Goal: Task Accomplishment & Management: Complete application form

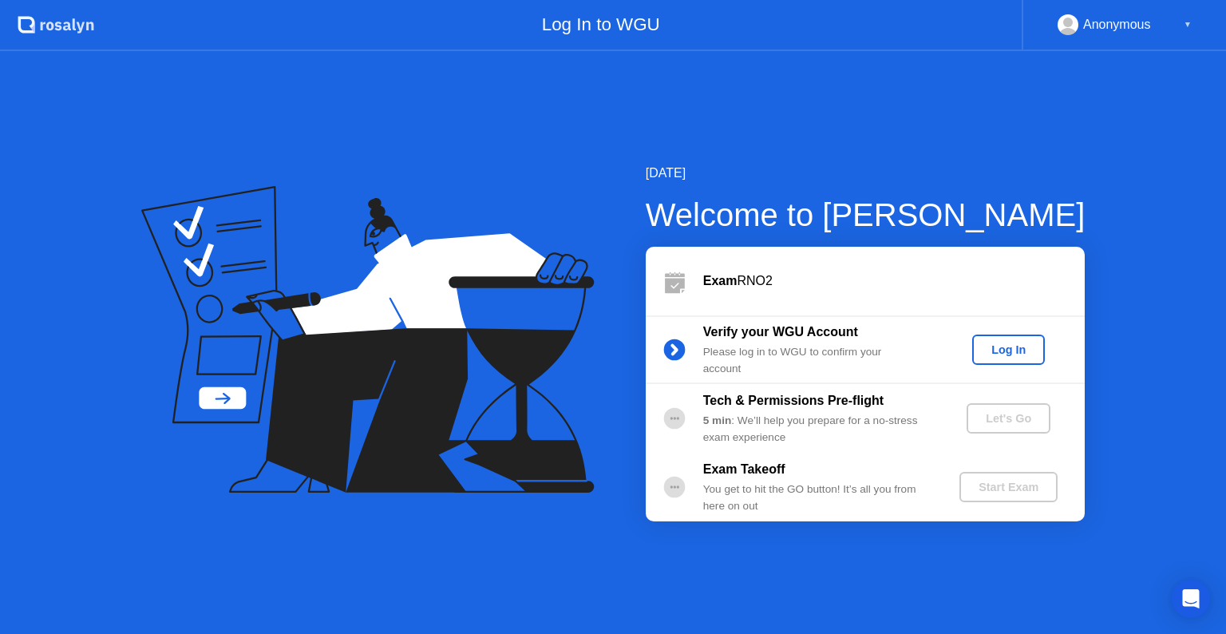
click at [984, 351] on div "Log In" at bounding box center [1009, 349] width 60 height 13
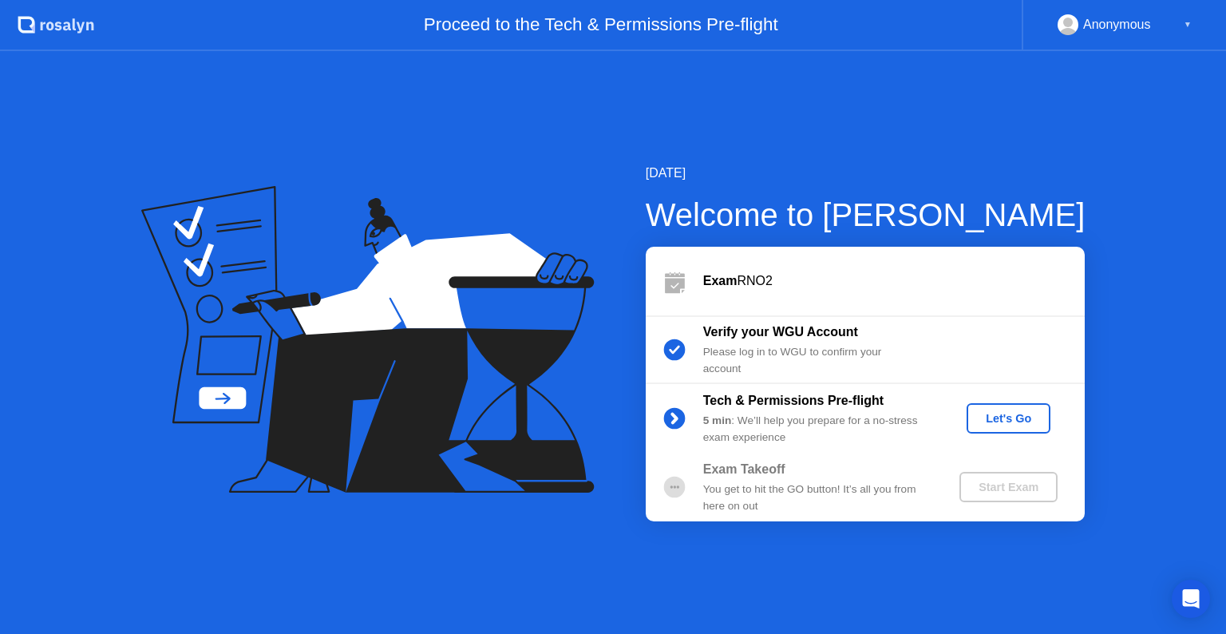
click at [1004, 407] on button "Let's Go" at bounding box center [1009, 418] width 84 height 30
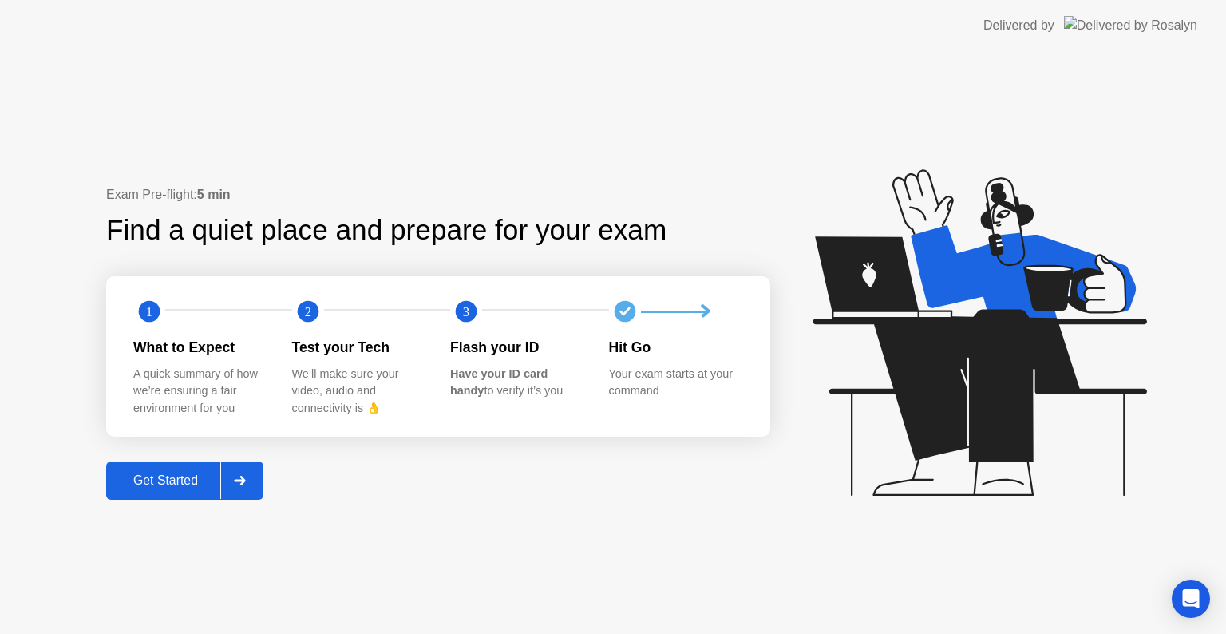
click at [156, 488] on div "Get Started" at bounding box center [165, 480] width 109 height 14
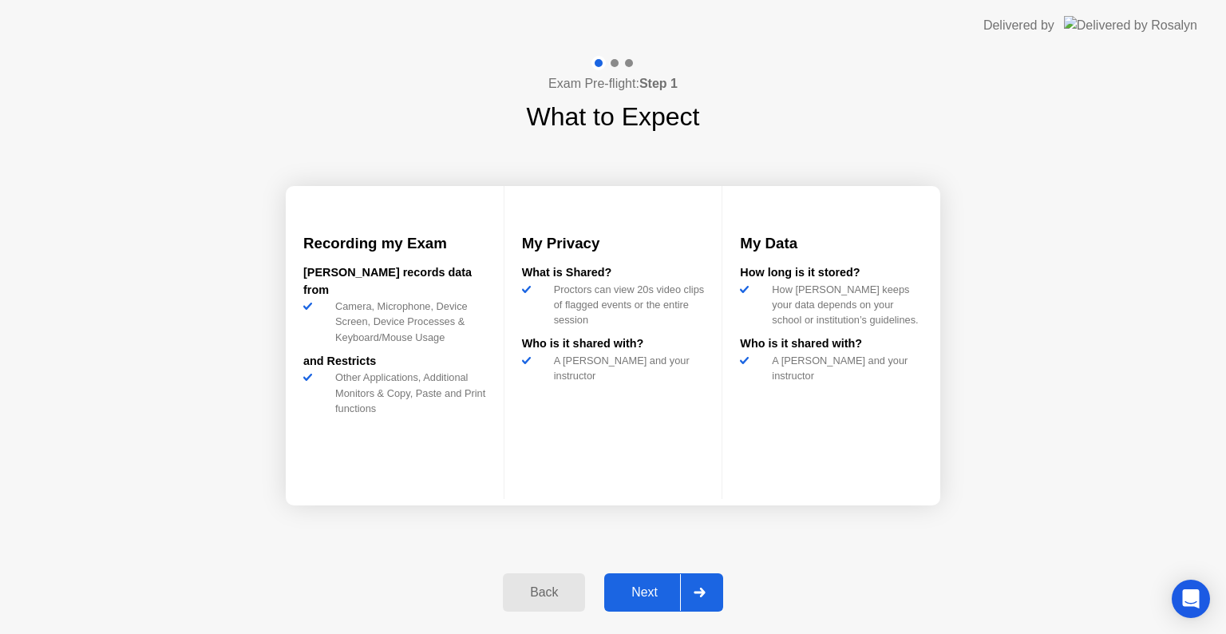
click at [715, 599] on div at bounding box center [699, 592] width 38 height 37
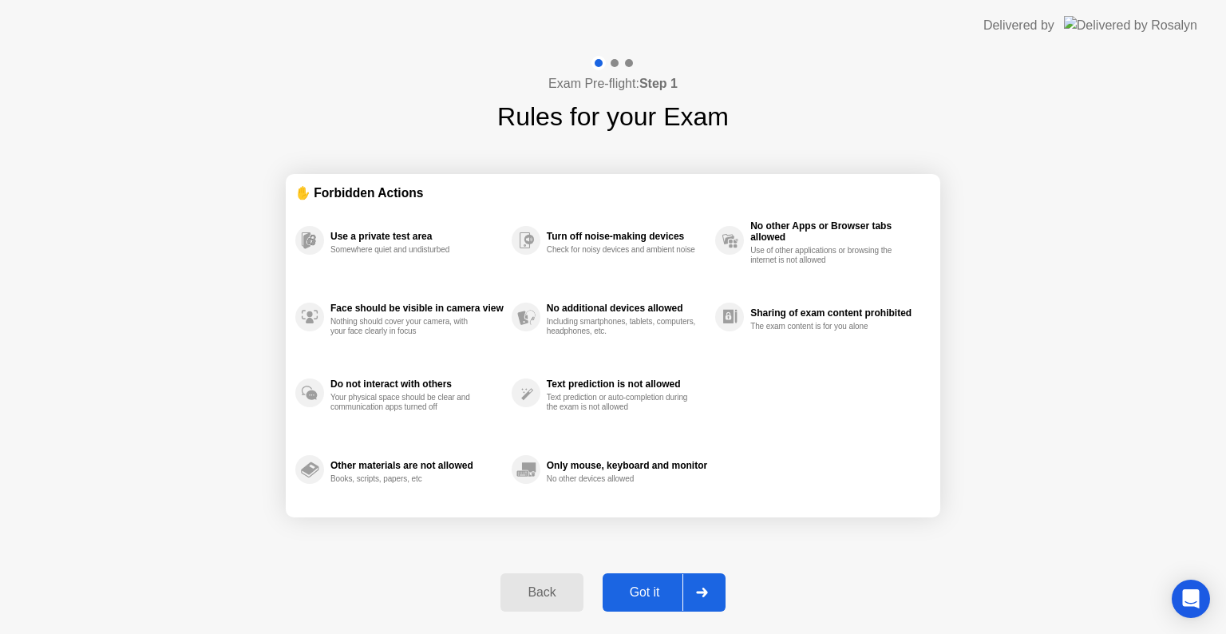
click at [671, 576] on button "Got it" at bounding box center [664, 592] width 123 height 38
select select "**********"
select select "*******"
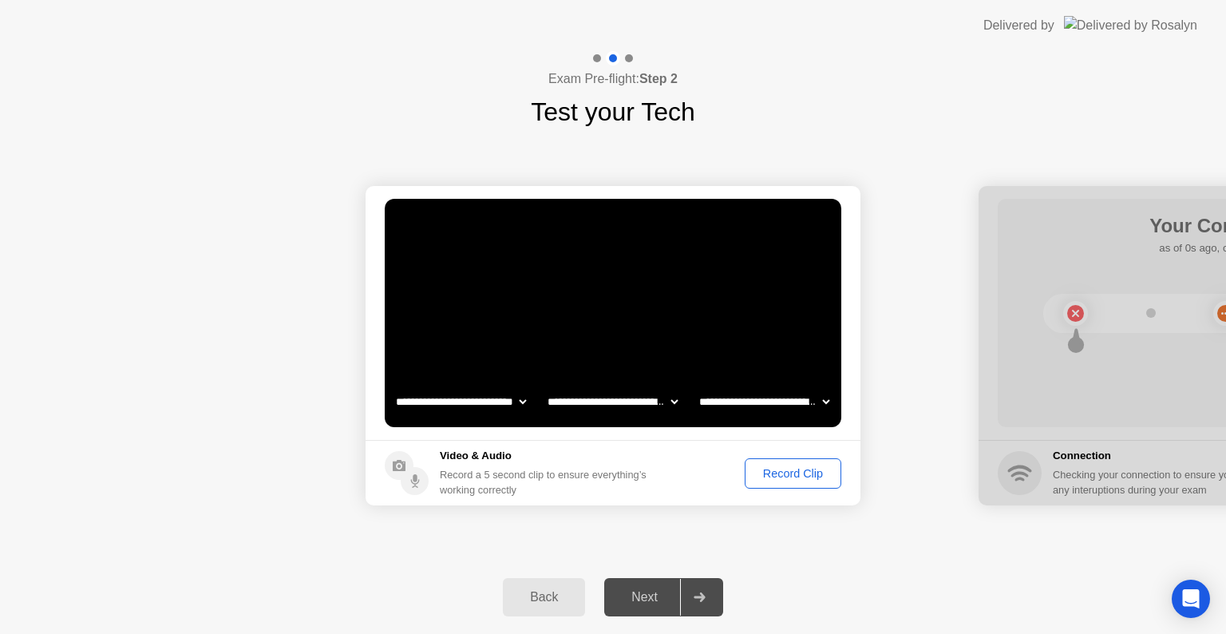
click at [795, 467] on div "Record Clip" at bounding box center [793, 473] width 85 height 13
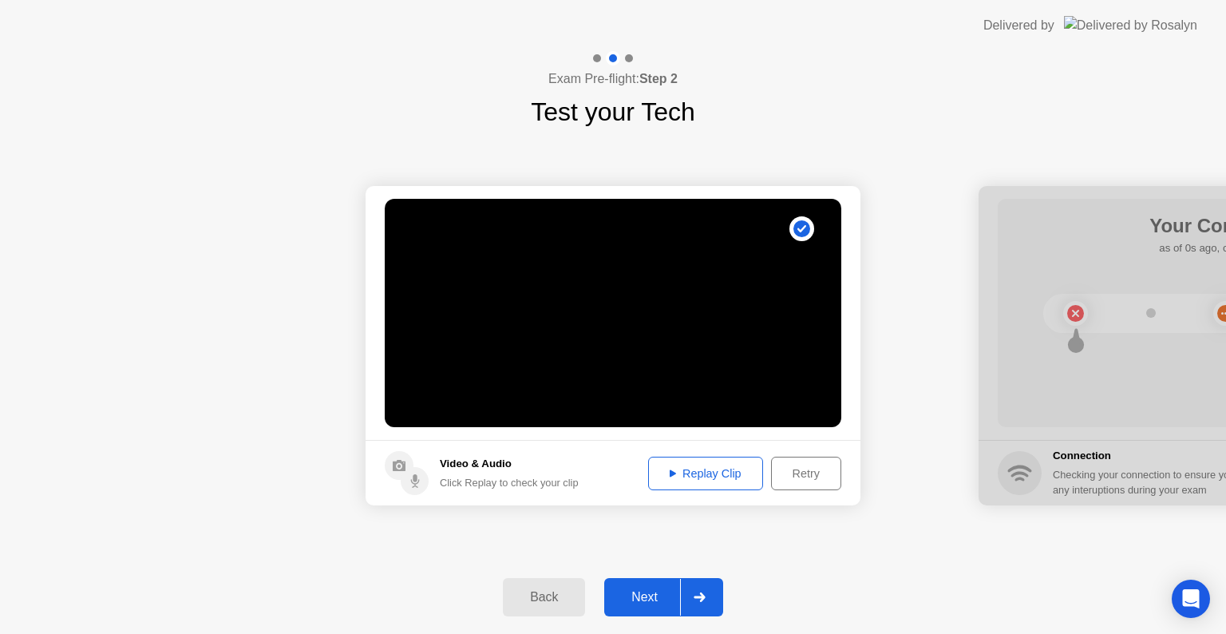
click at [684, 602] on div at bounding box center [699, 597] width 38 height 37
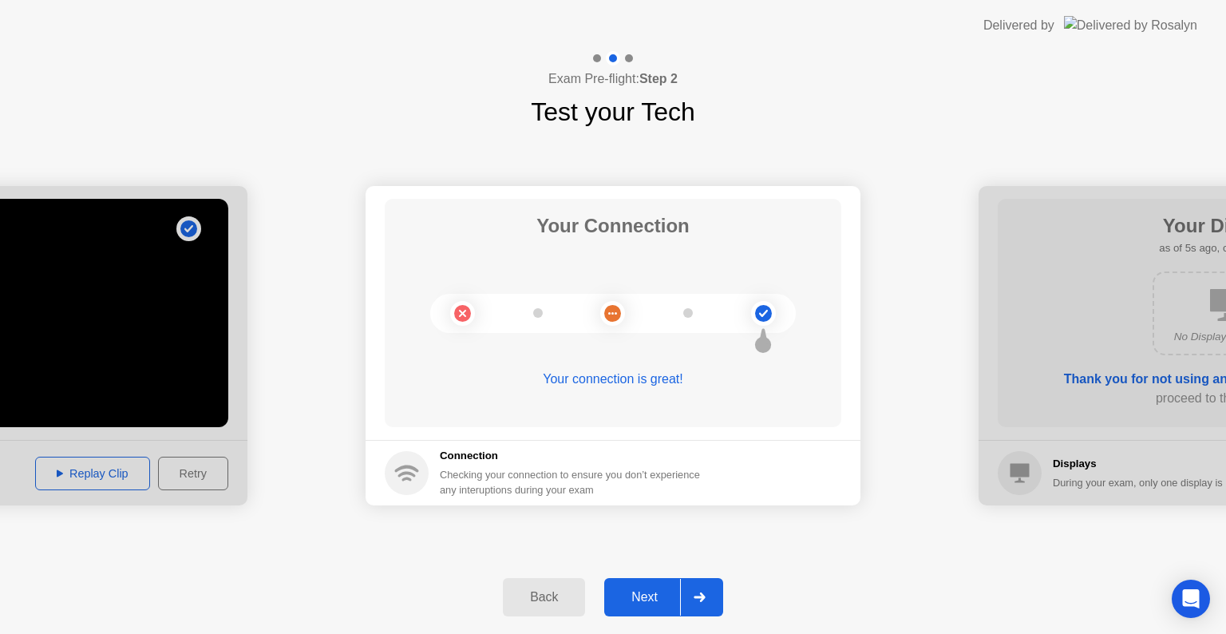
click at [693, 608] on div at bounding box center [699, 597] width 38 height 37
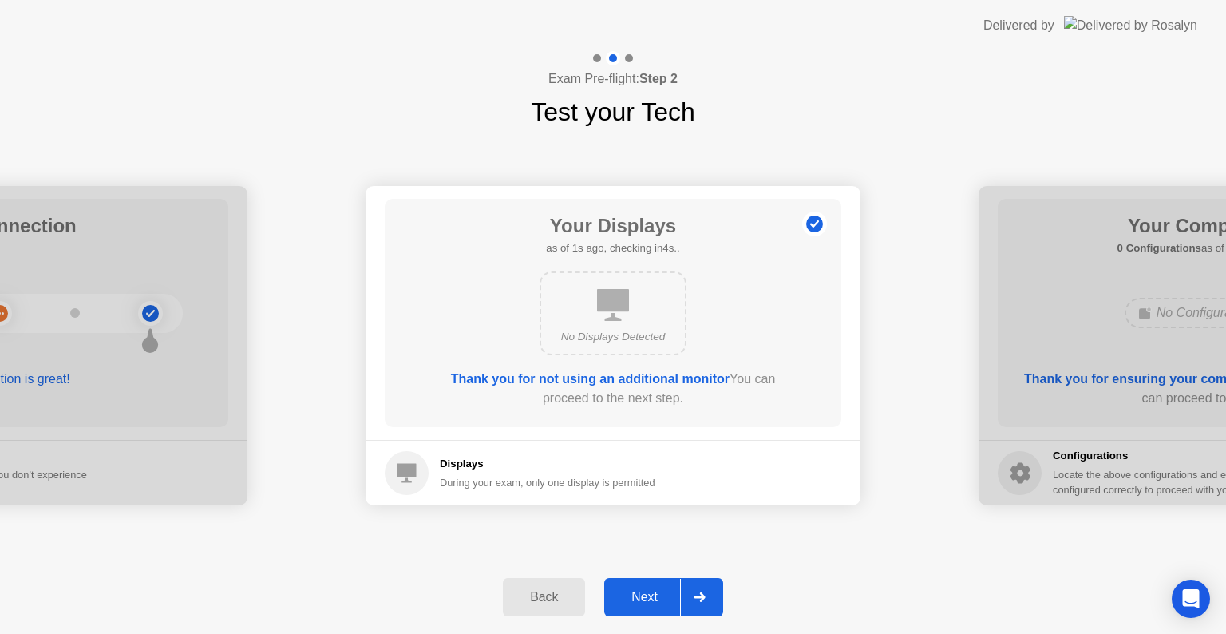
click at [693, 608] on div at bounding box center [699, 597] width 38 height 37
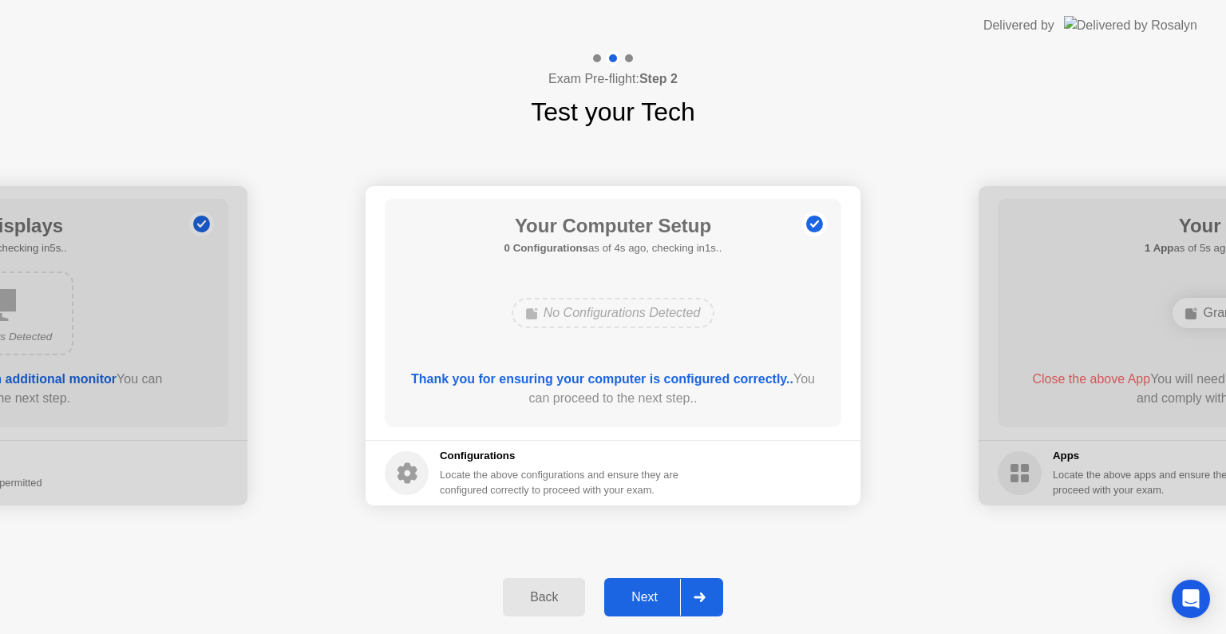
click at [693, 608] on div at bounding box center [699, 597] width 38 height 37
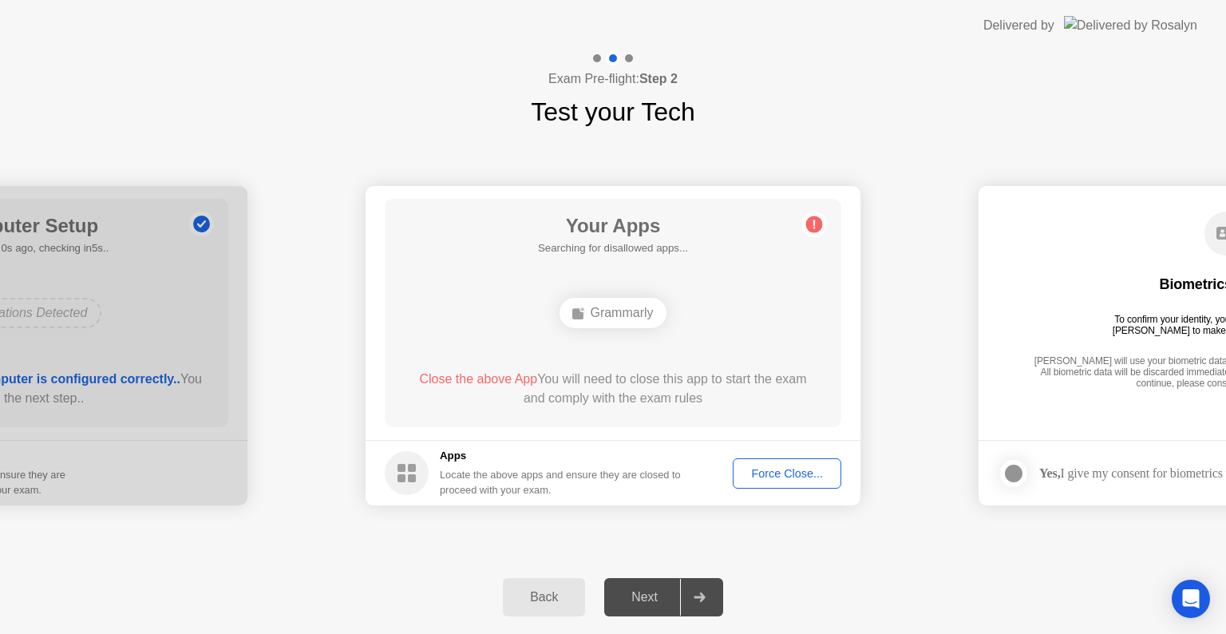
click at [518, 578] on button "Back" at bounding box center [544, 597] width 82 height 38
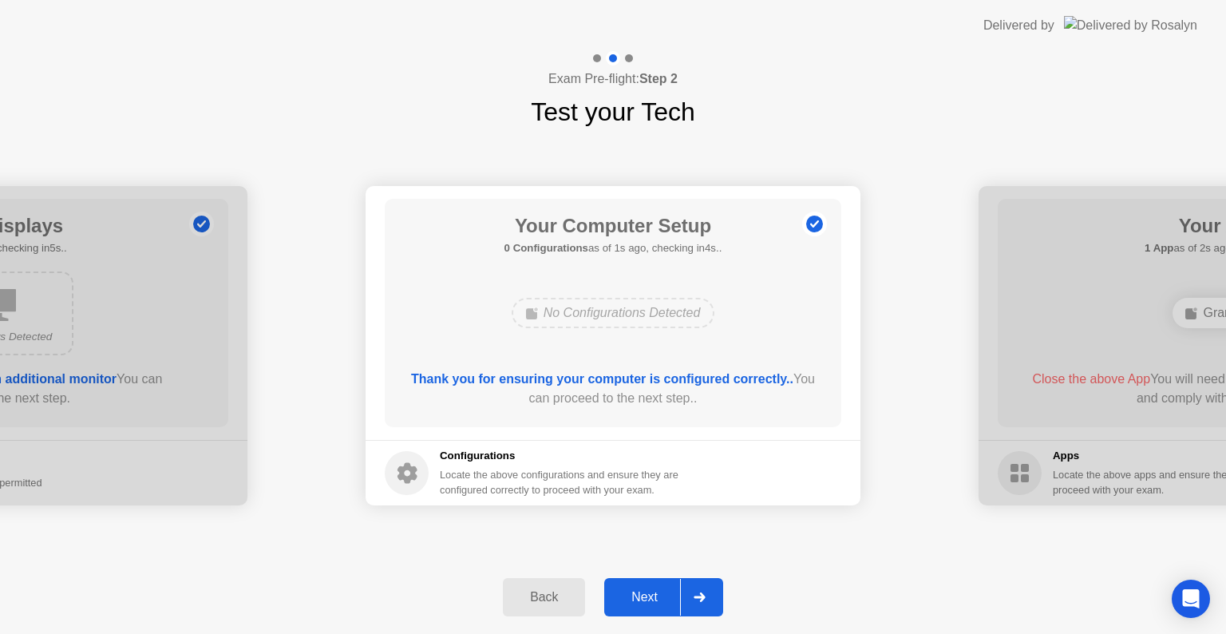
click at [683, 581] on div at bounding box center [699, 597] width 38 height 37
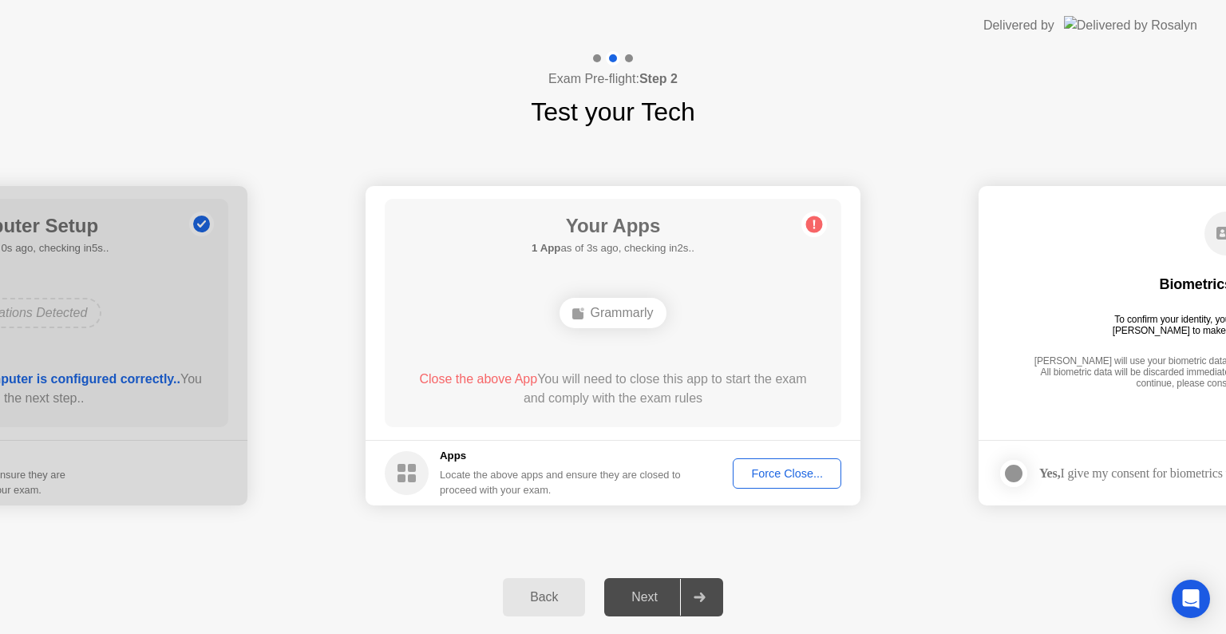
click at [671, 399] on div "Close the above App You will need to close this app to start the exam and compl…" at bounding box center [613, 389] width 411 height 38
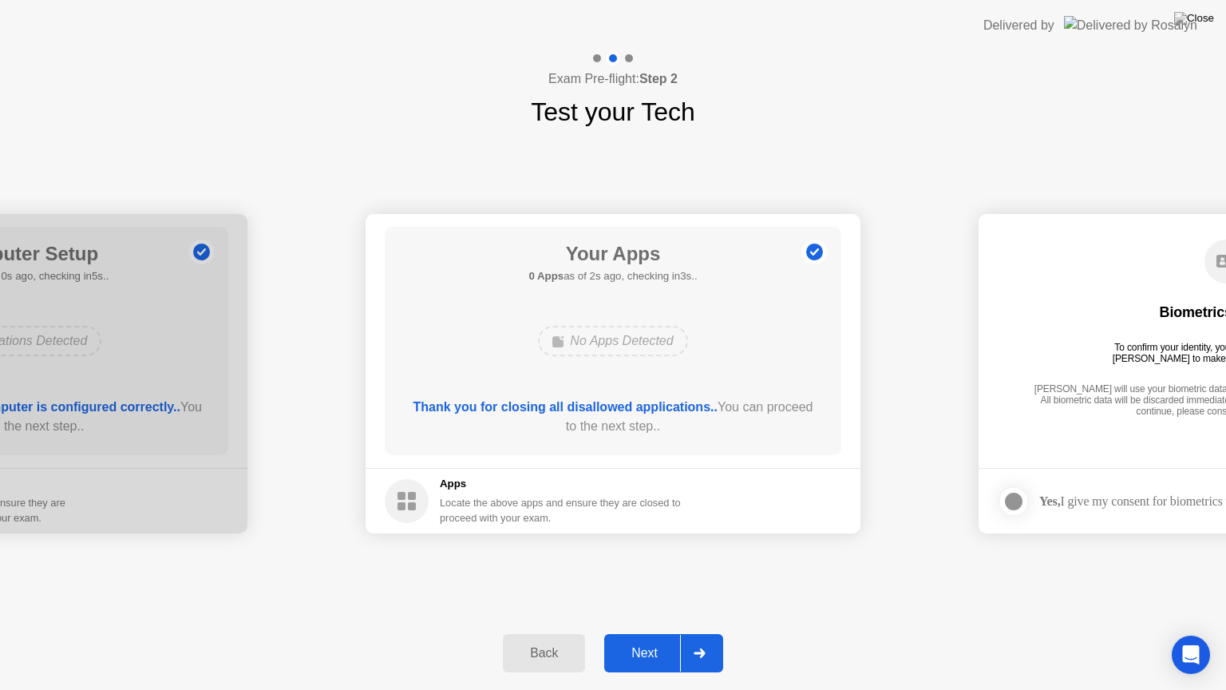
click at [704, 633] on div at bounding box center [699, 653] width 38 height 37
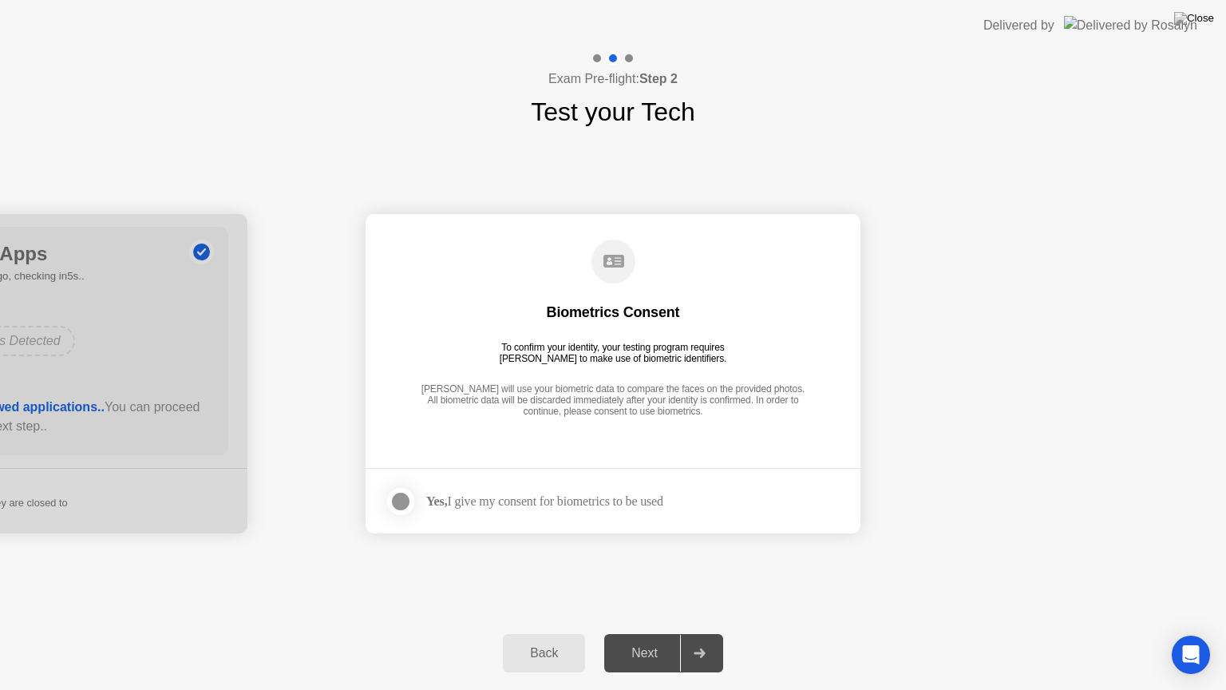
click at [649, 501] on div "Yes, I give my consent for biometrics to be used" at bounding box center [544, 500] width 237 height 15
click at [415, 502] on label at bounding box center [406, 501] width 42 height 32
click at [672, 633] on button "Next" at bounding box center [663, 653] width 119 height 38
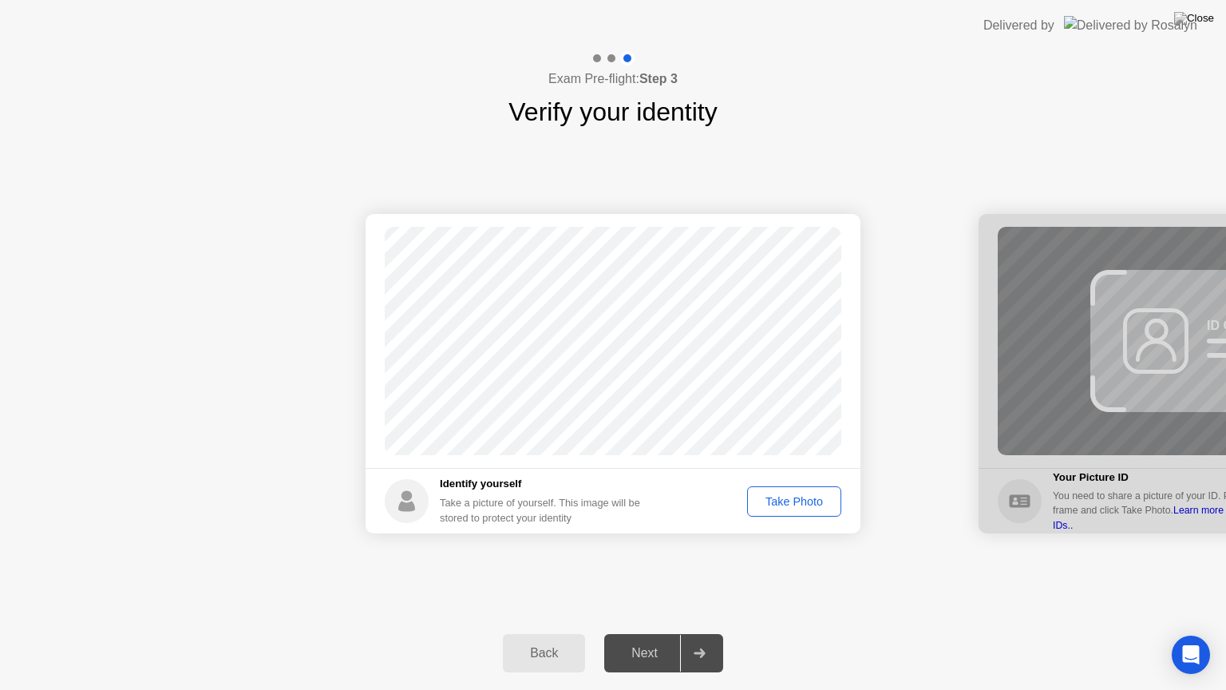
click at [781, 508] on div "Take Photo" at bounding box center [794, 501] width 83 height 13
click at [781, 508] on div "Retake" at bounding box center [805, 501] width 62 height 13
click at [781, 508] on div "Take Photo" at bounding box center [794, 501] width 83 height 13
click at [700, 633] on icon at bounding box center [700, 653] width 12 height 10
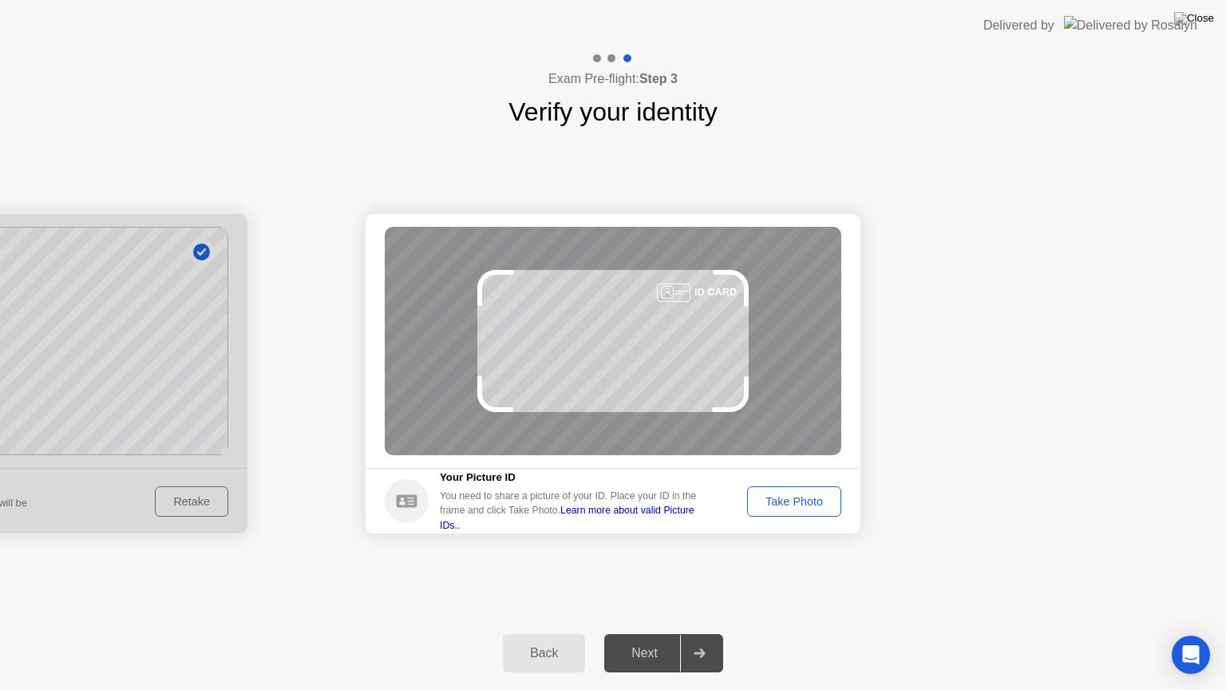
click at [796, 503] on div "Take Photo" at bounding box center [794, 501] width 83 height 13
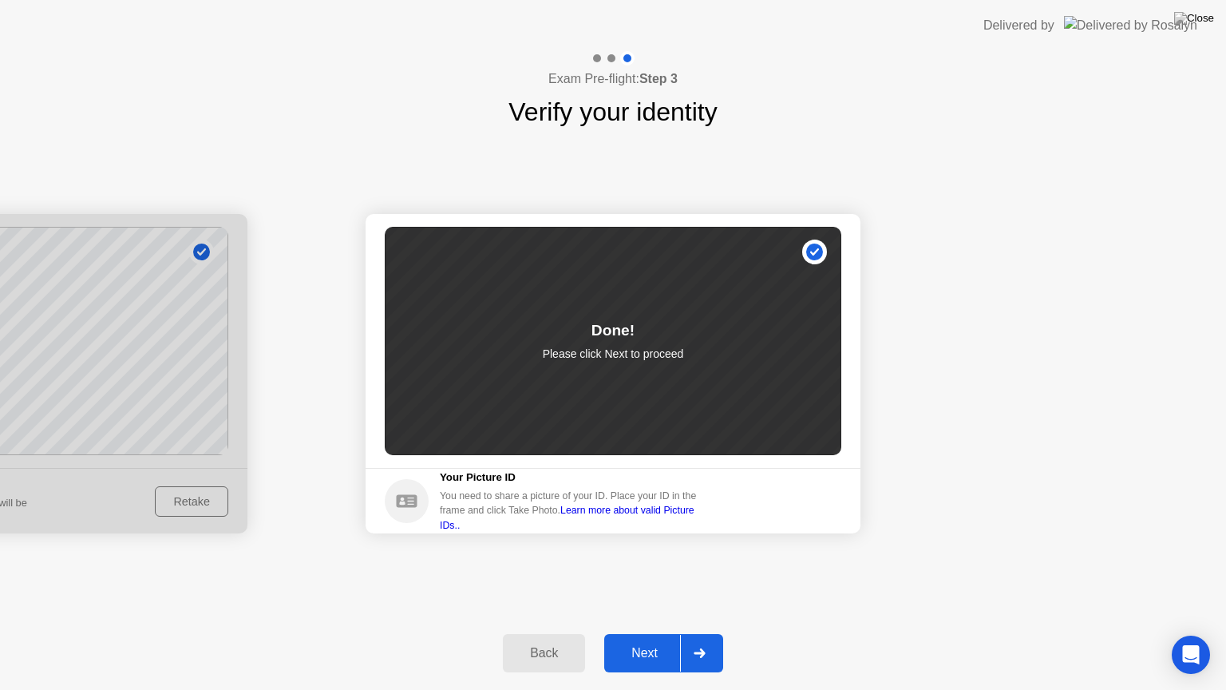
click at [716, 611] on div "Success Photo is correctly taken Identify yourself Take a picture of yourself. …" at bounding box center [613, 373] width 1226 height 485
click at [677, 633] on button "Next" at bounding box center [663, 653] width 119 height 38
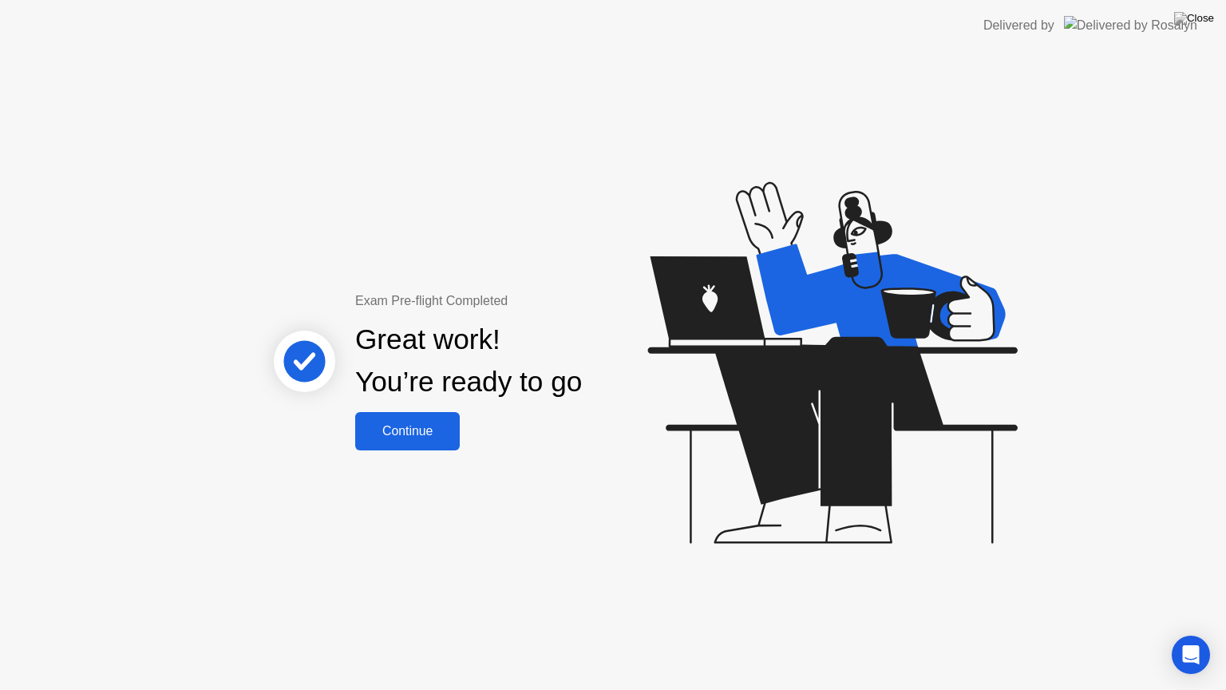
click at [442, 420] on button "Continue" at bounding box center [407, 431] width 105 height 38
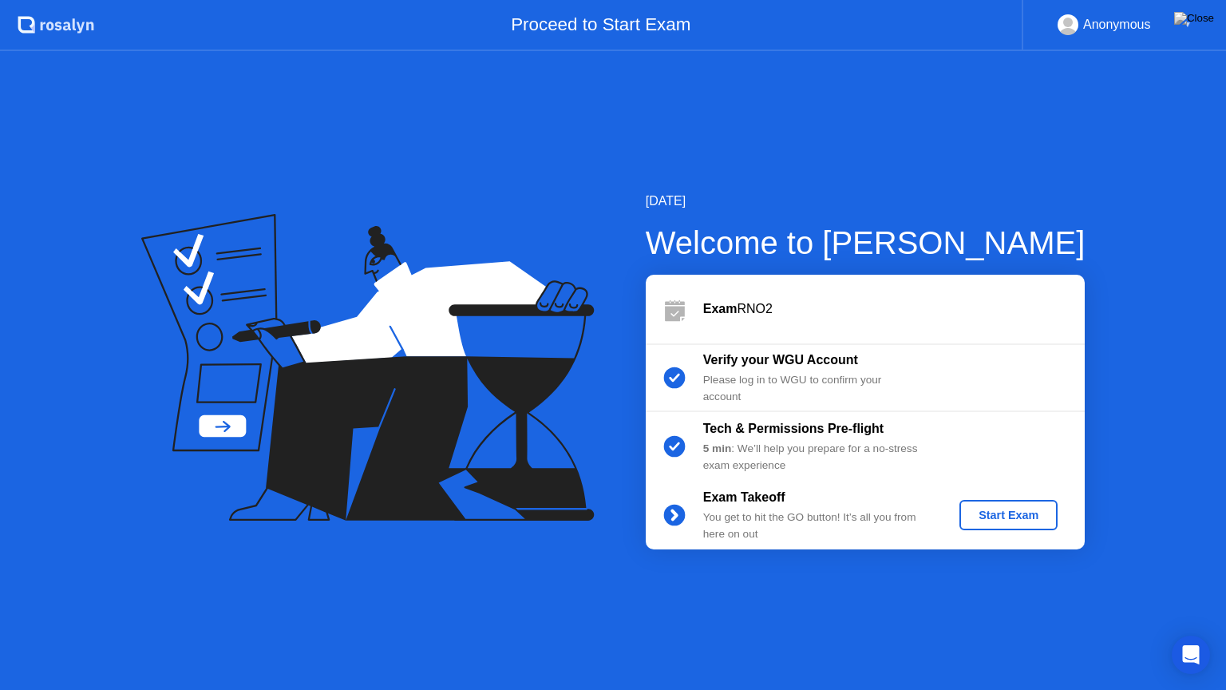
click at [972, 521] on div "Start Exam" at bounding box center [1008, 515] width 85 height 13
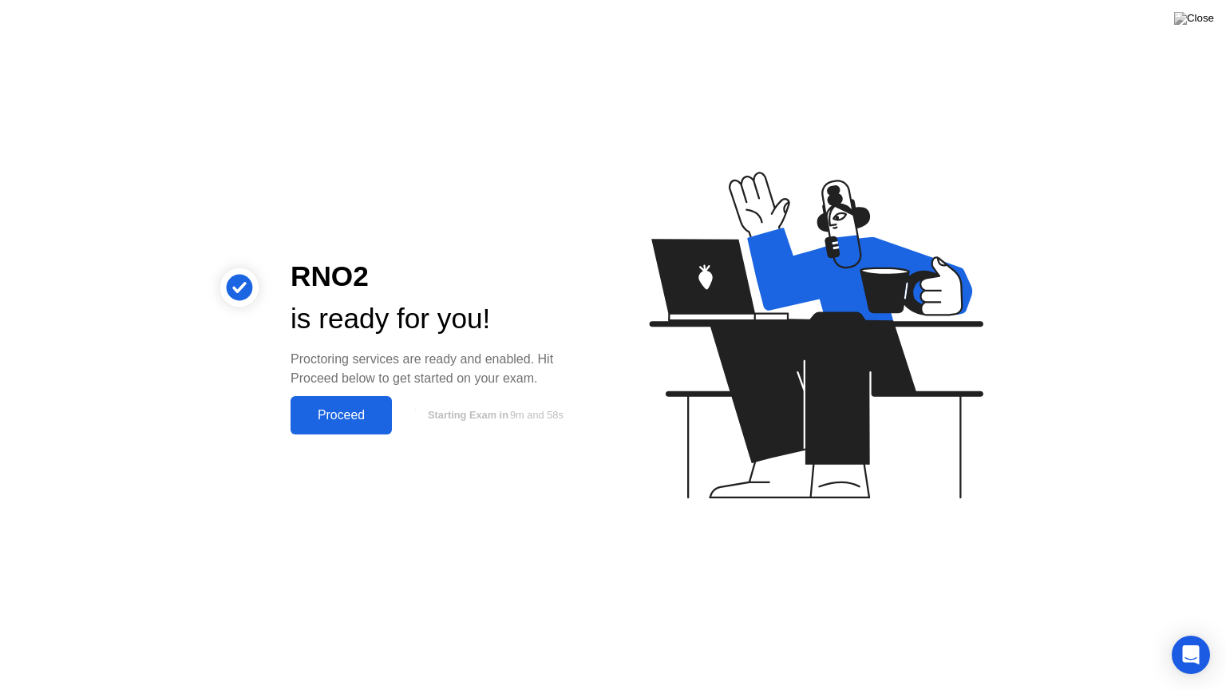
click at [370, 421] on div "Proceed" at bounding box center [341, 415] width 92 height 14
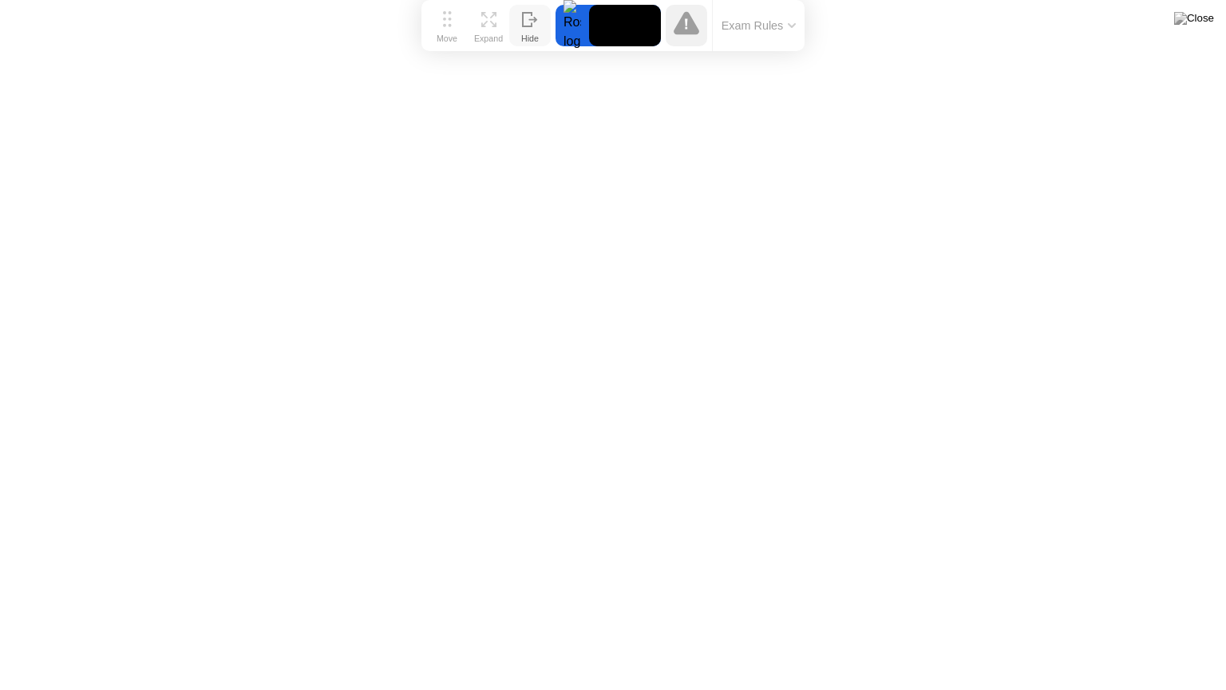
click at [516, 18] on button "Hide" at bounding box center [530, 26] width 42 height 42
